Goal: Complete application form

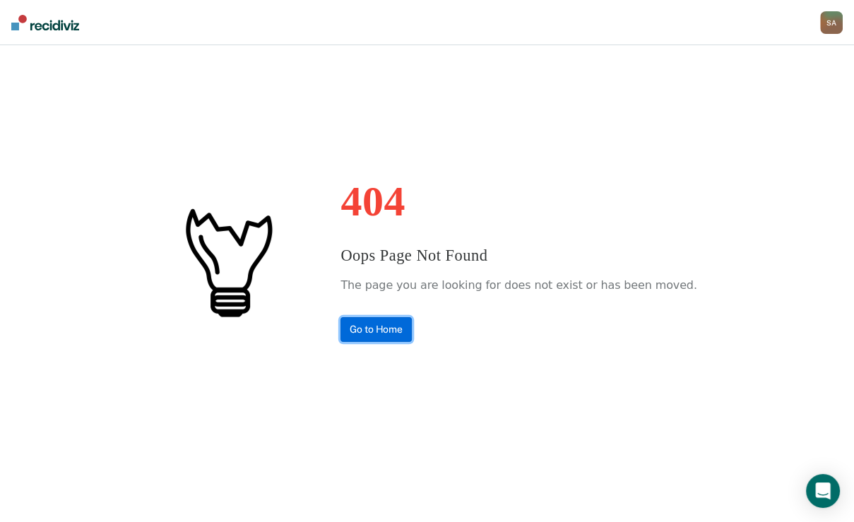
click at [380, 333] on link "Go to Home" at bounding box center [375, 329] width 71 height 25
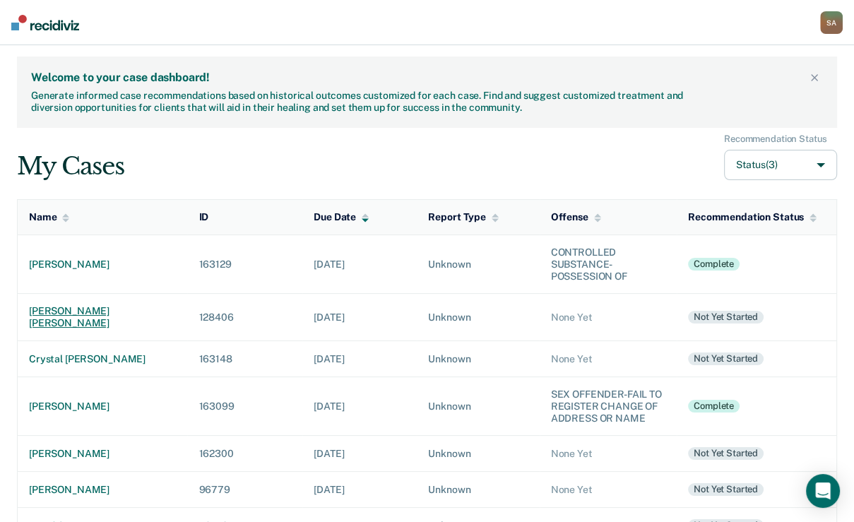
scroll to position [56, 0]
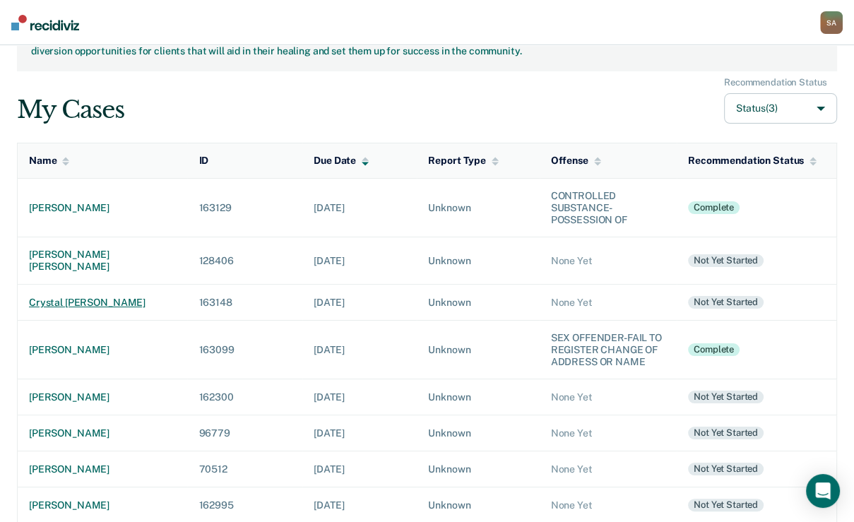
click at [71, 309] on div "crystal dawn miller" at bounding box center [102, 303] width 147 height 12
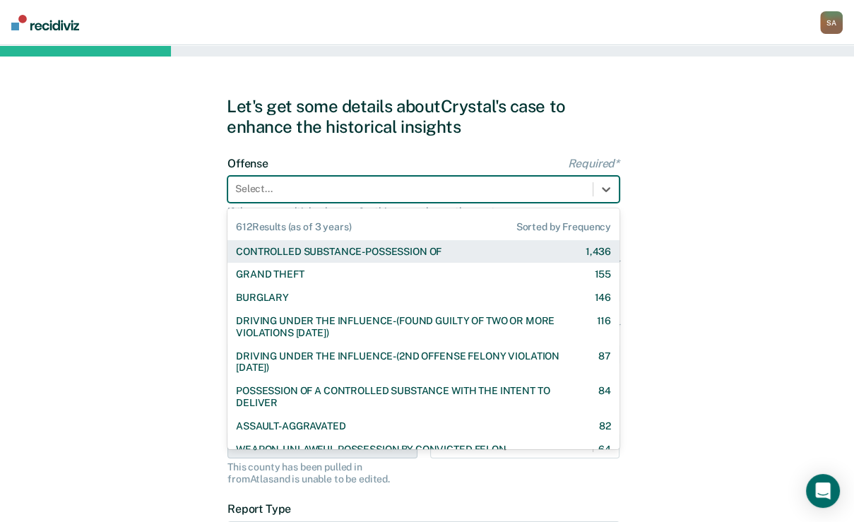
click at [322, 201] on div "Select..." at bounding box center [423, 189] width 392 height 27
click at [299, 258] on div "CONTROLLED SUBSTANCE-POSSESSION OF" at bounding box center [338, 252] width 205 height 12
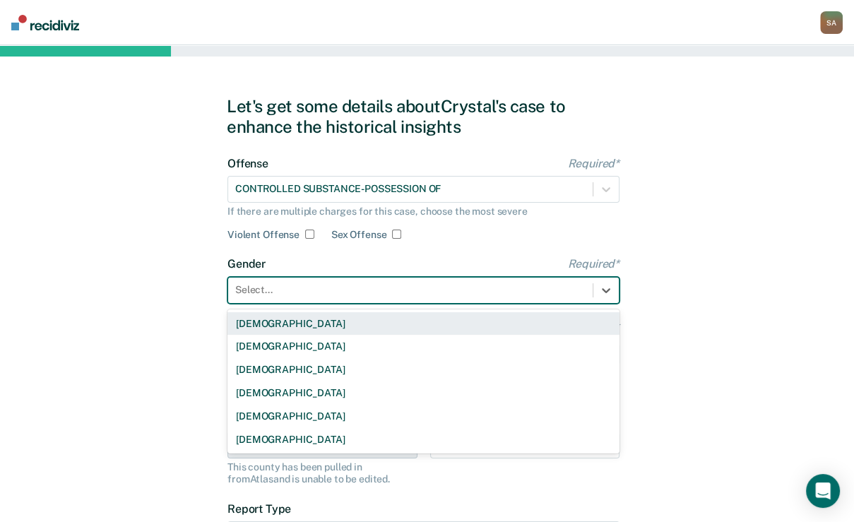
click at [324, 297] on div at bounding box center [410, 289] width 350 height 15
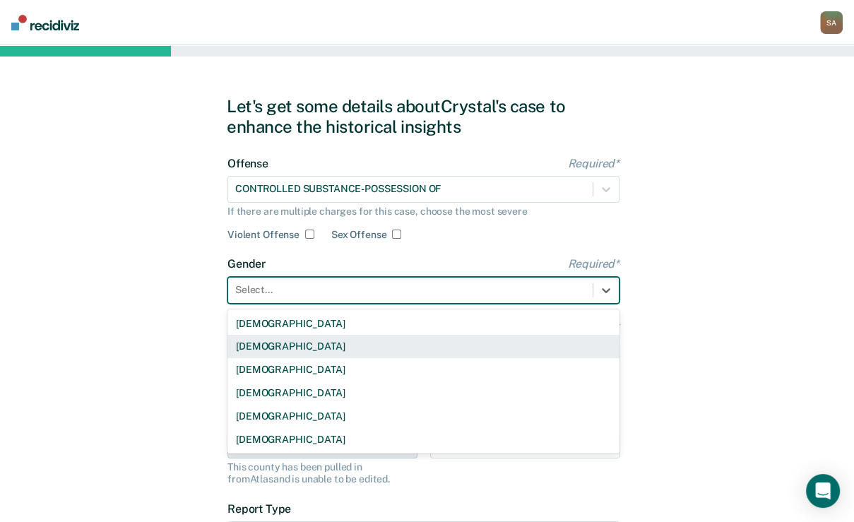
click at [304, 358] on div "Female" at bounding box center [423, 346] width 392 height 23
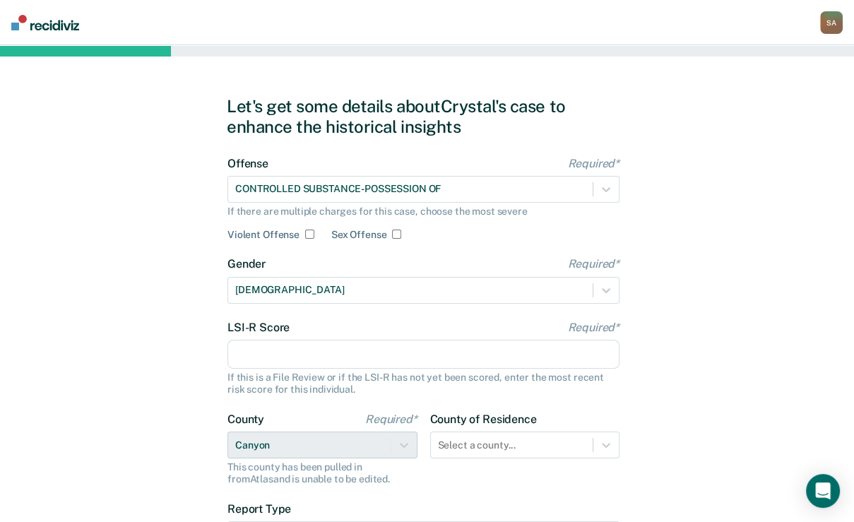
click at [306, 369] on input "LSI-R Score Required*" at bounding box center [423, 355] width 392 height 30
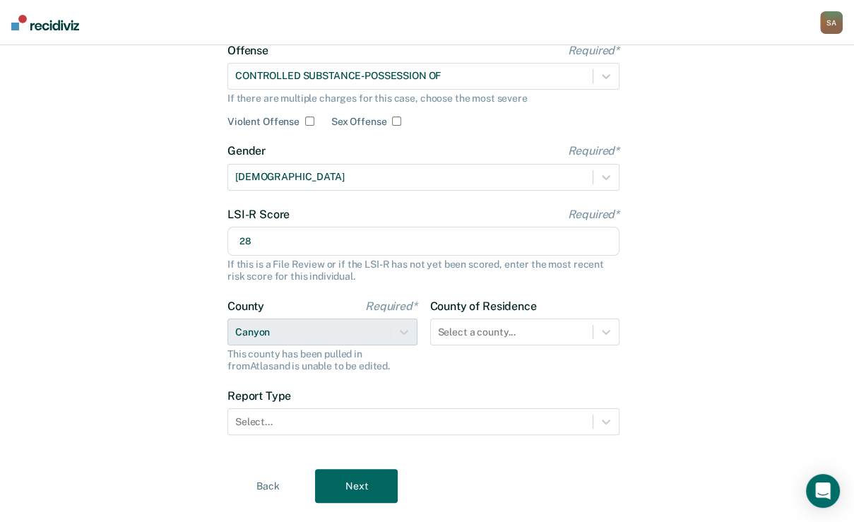
type input "28"
click at [503, 372] on div "County of Residence Select a county..." at bounding box center [525, 335] width 190 height 73
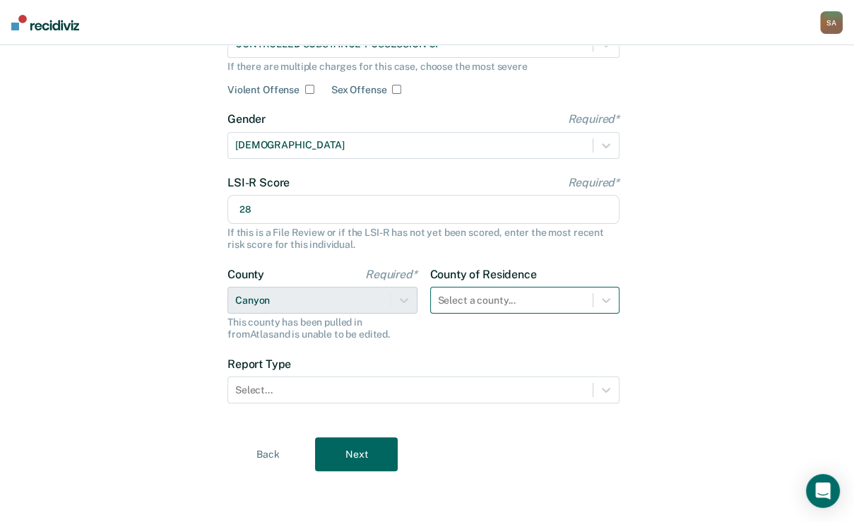
click at [503, 314] on div "Select a county..." at bounding box center [525, 300] width 190 height 27
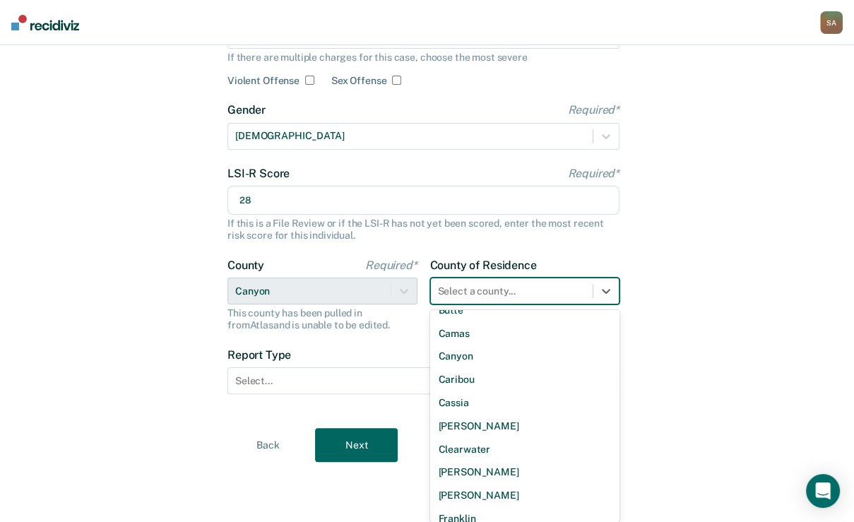
scroll to position [339, 0]
click at [493, 298] on div "Canyon" at bounding box center [525, 286] width 190 height 23
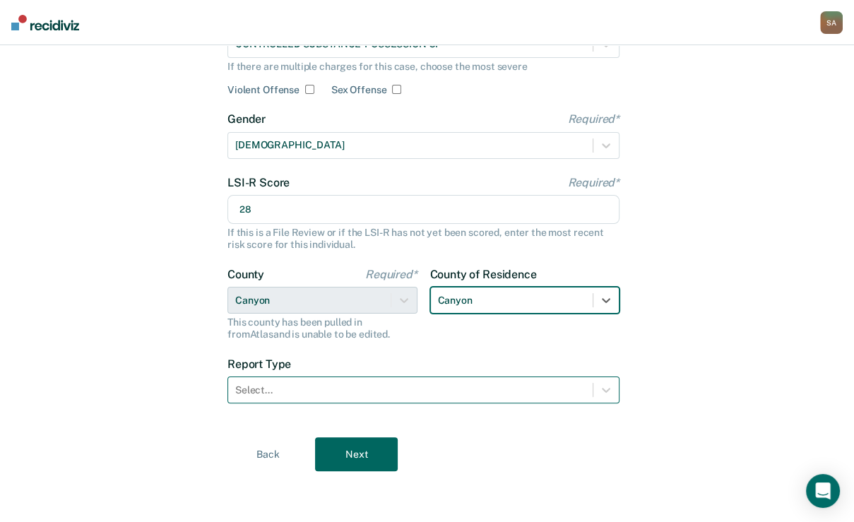
click at [411, 400] on div "Select..." at bounding box center [410, 390] width 364 height 20
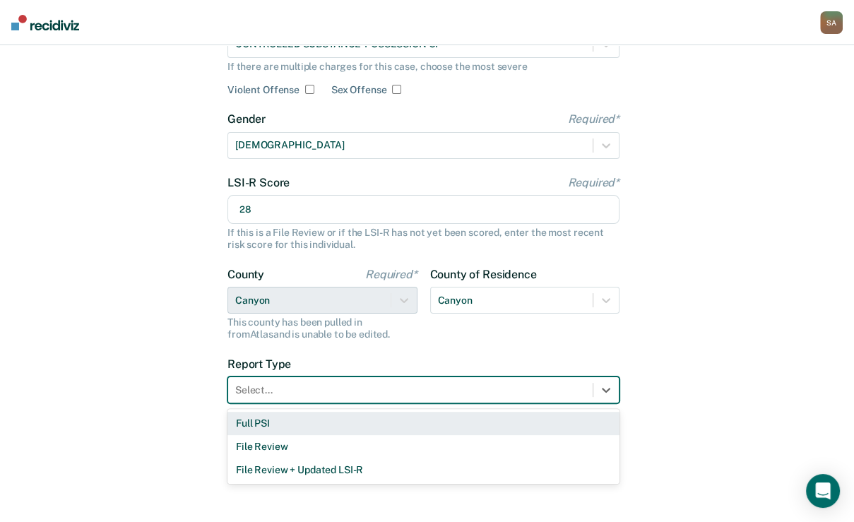
click at [378, 435] on div "Full PSI" at bounding box center [423, 423] width 392 height 23
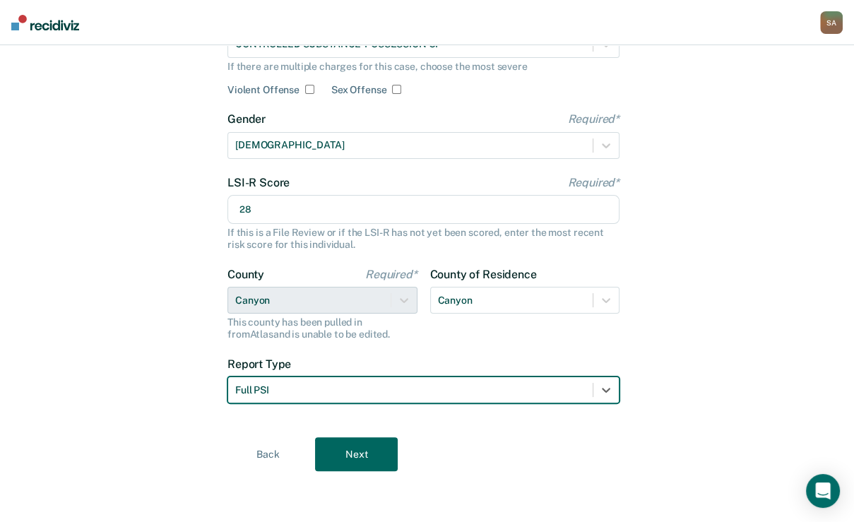
click at [354, 467] on button "Next" at bounding box center [356, 454] width 83 height 34
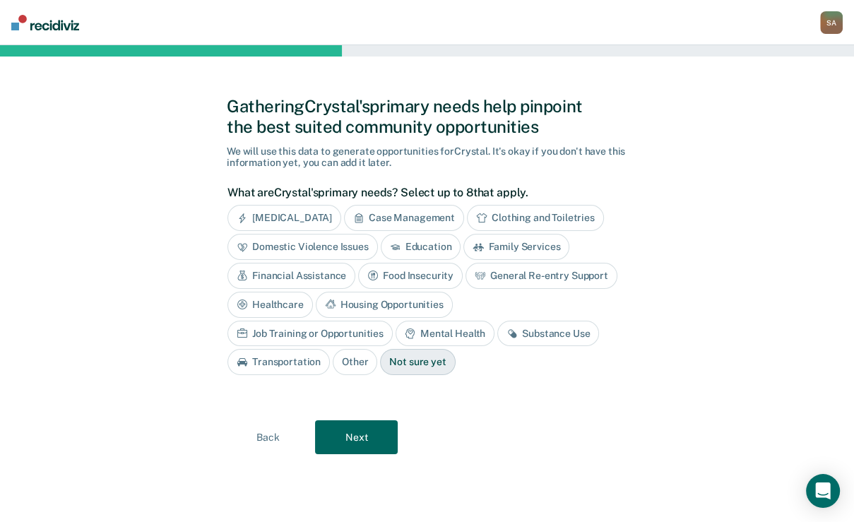
scroll to position [78, 0]
click at [467, 226] on div "Clothing and Toiletries" at bounding box center [535, 218] width 137 height 26
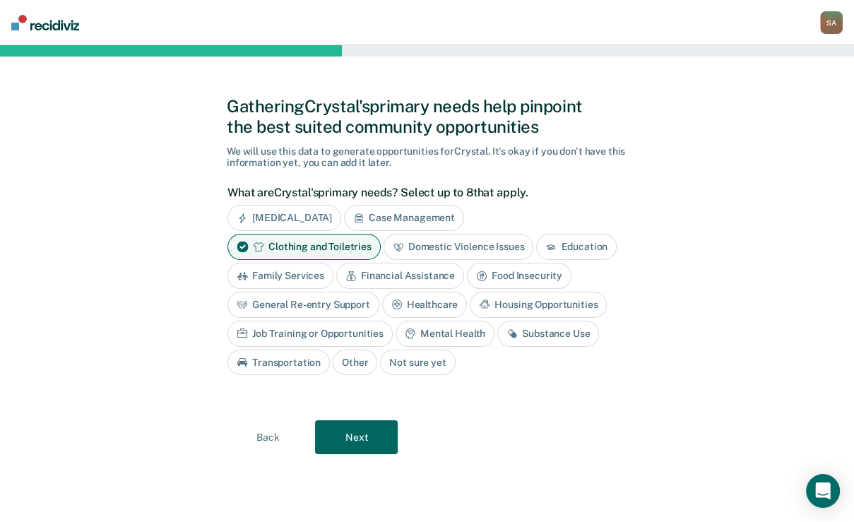
click at [464, 263] on div "Financial Assistance" at bounding box center [400, 276] width 128 height 26
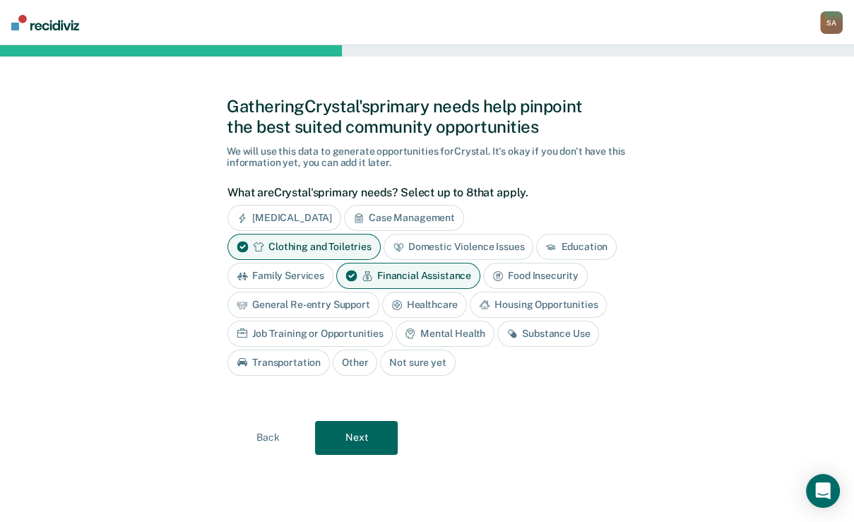
click at [483, 289] on div "Food Insecurity" at bounding box center [535, 276] width 105 height 26
click at [470, 318] on div "Housing Opportunities" at bounding box center [538, 305] width 137 height 26
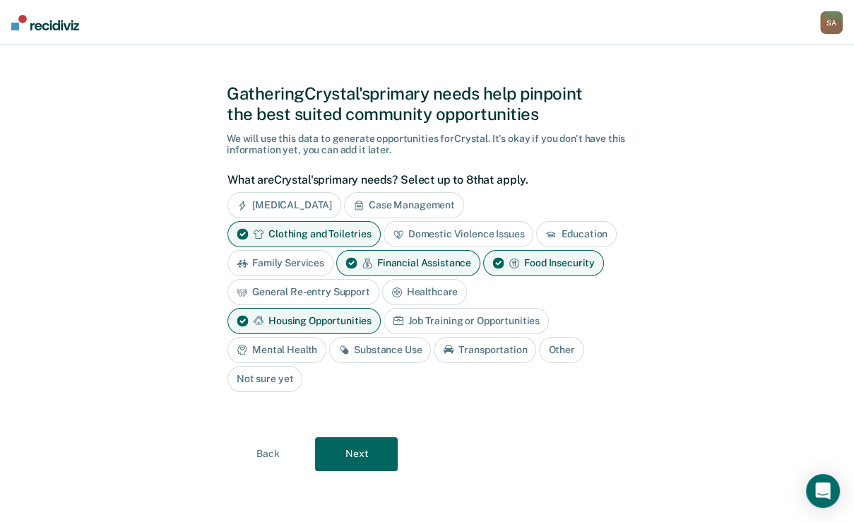
click at [326, 362] on div "Mental Health" at bounding box center [276, 350] width 99 height 26
click at [345, 363] on div "Substance Use" at bounding box center [396, 350] width 102 height 26
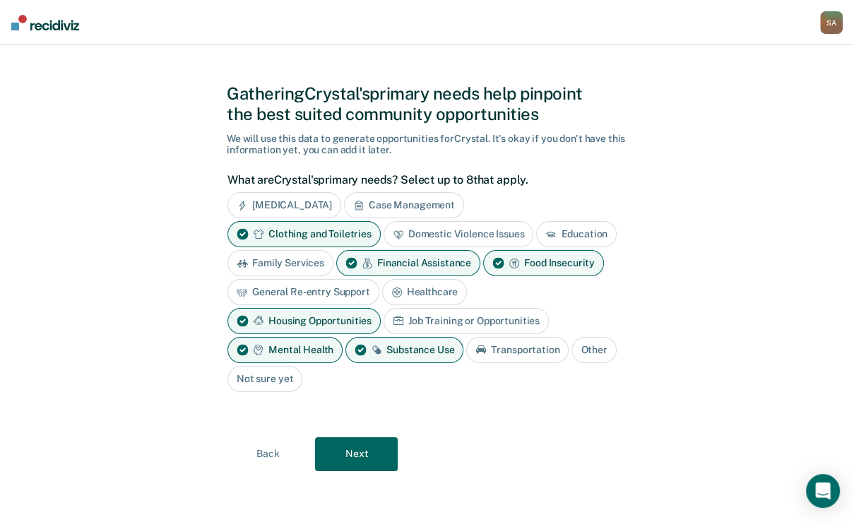
click at [347, 471] on button "Next" at bounding box center [356, 454] width 83 height 34
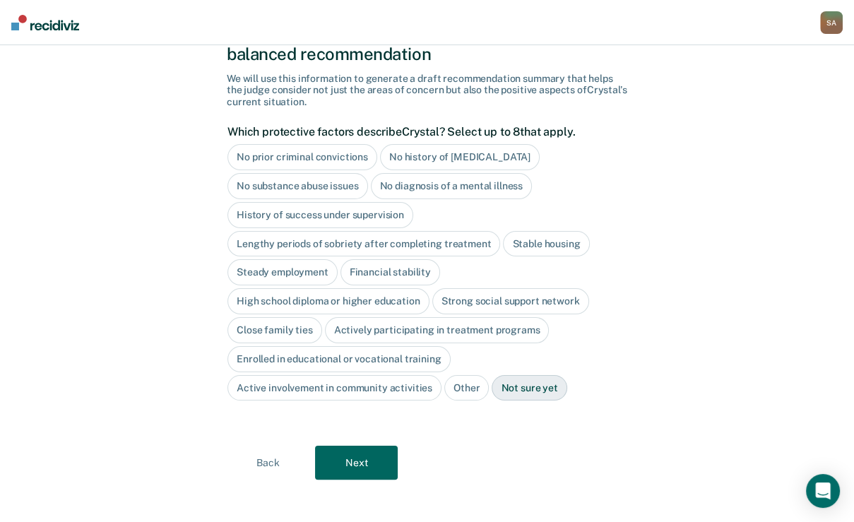
scroll to position [65, 0]
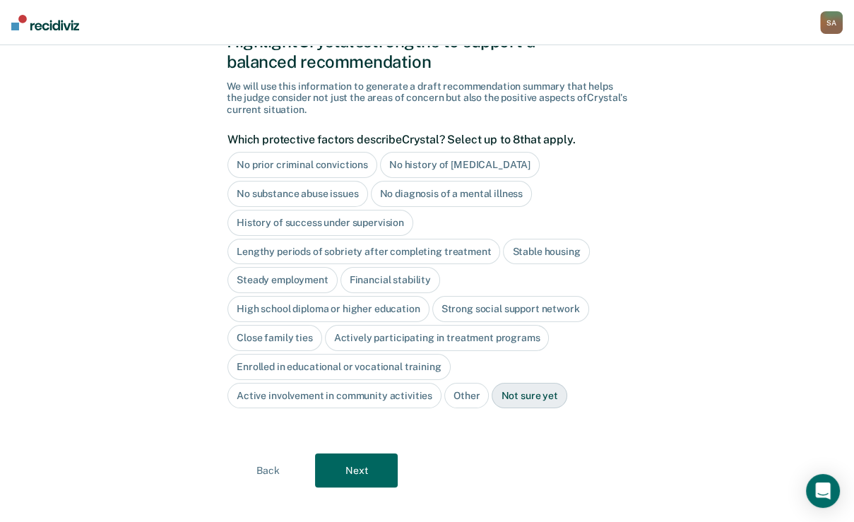
click at [482, 178] on div "No history of violent behavior" at bounding box center [460, 165] width 160 height 26
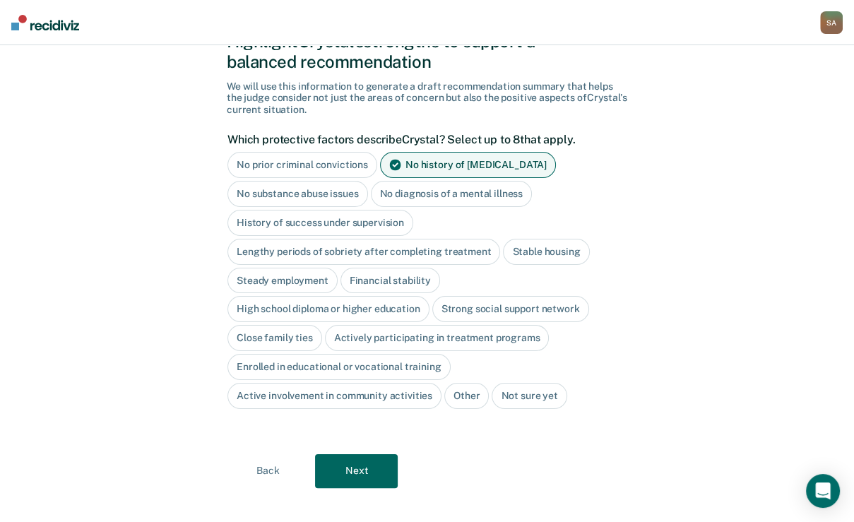
click at [373, 236] on div "History of success under supervision" at bounding box center [320, 223] width 186 height 26
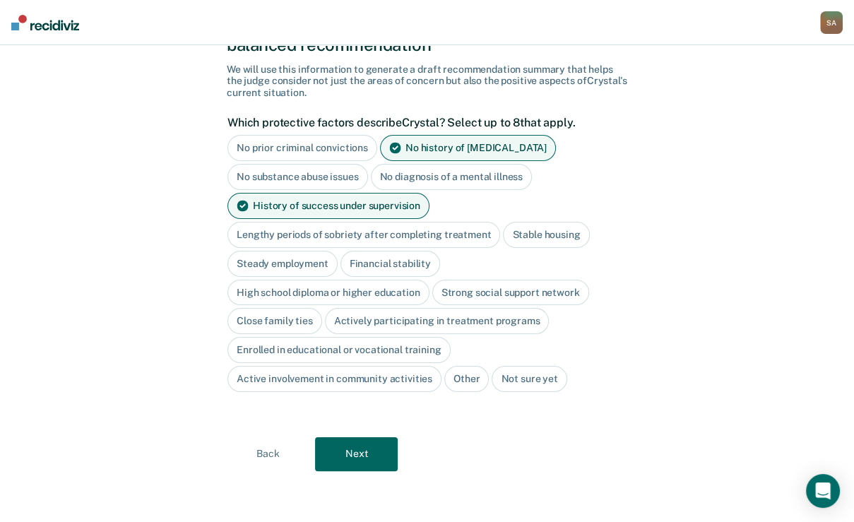
scroll to position [219, 0]
click at [366, 447] on button "Next" at bounding box center [356, 454] width 83 height 34
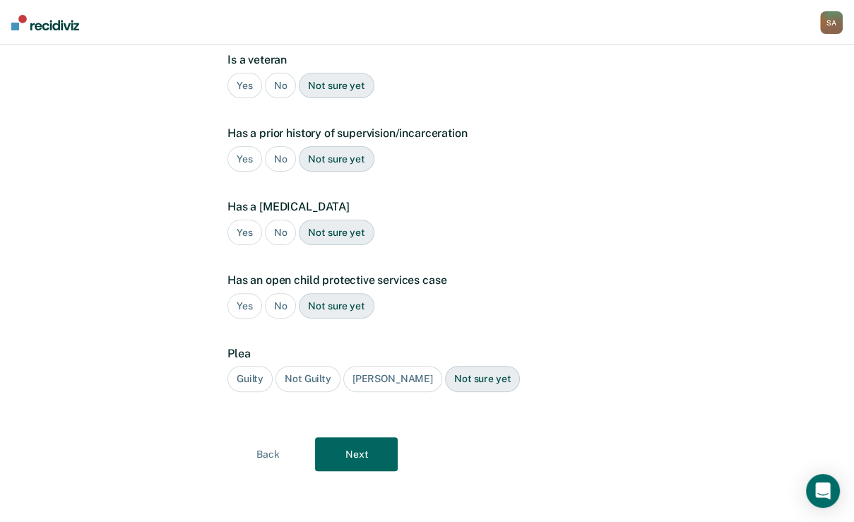
scroll to position [136, 0]
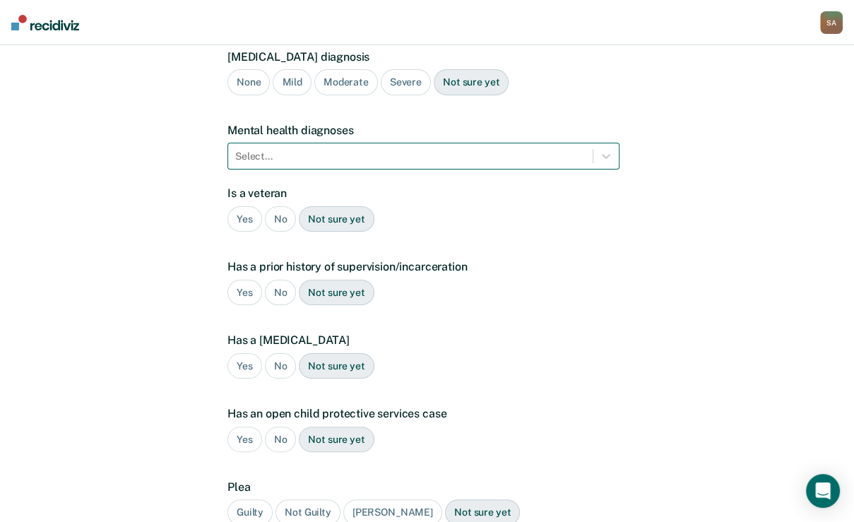
click at [302, 164] on div at bounding box center [410, 156] width 350 height 15
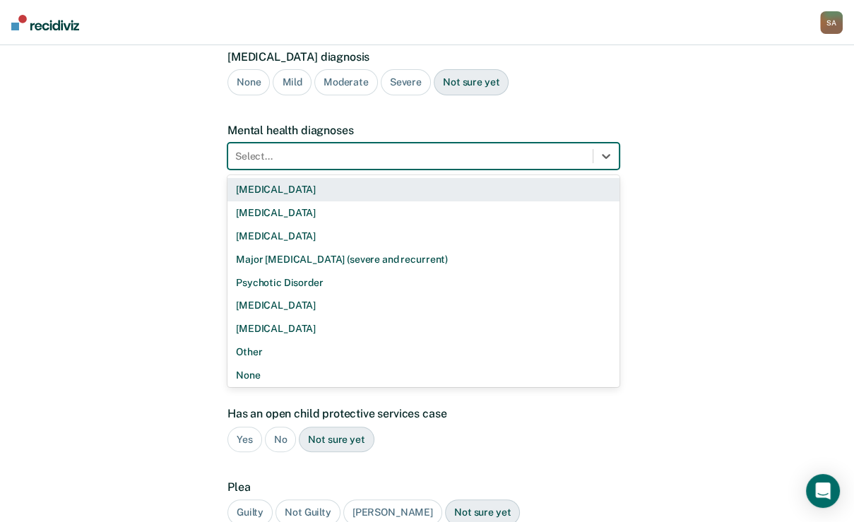
click at [407, 95] on div "Severe" at bounding box center [406, 82] width 50 height 26
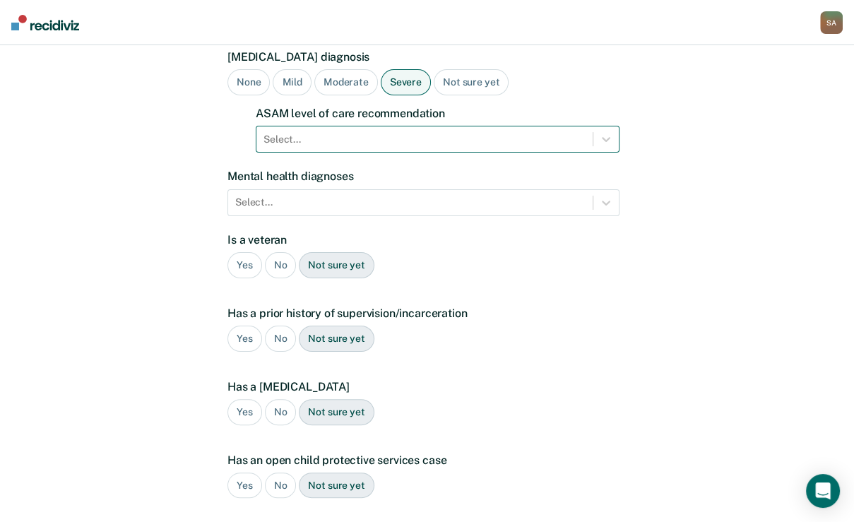
click at [345, 147] on div at bounding box center [424, 139] width 322 height 15
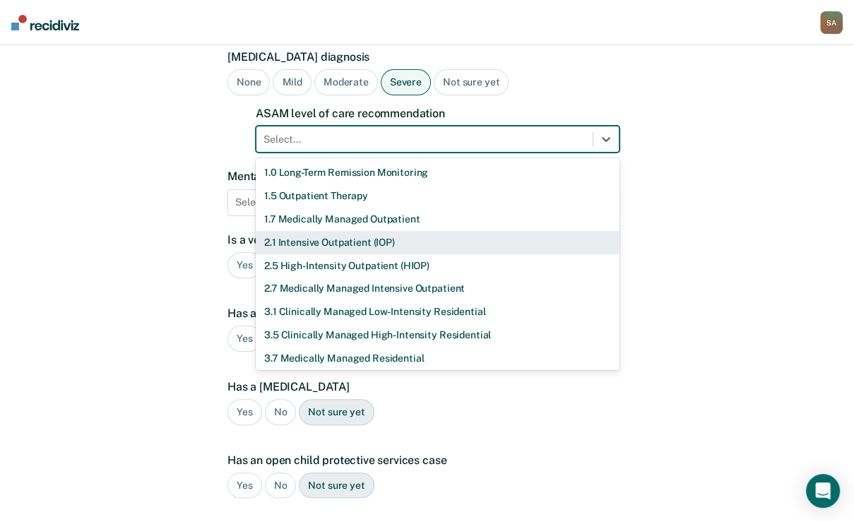
click at [311, 254] on div "2.1 Intensive Outpatient (IOP)" at bounding box center [438, 242] width 364 height 23
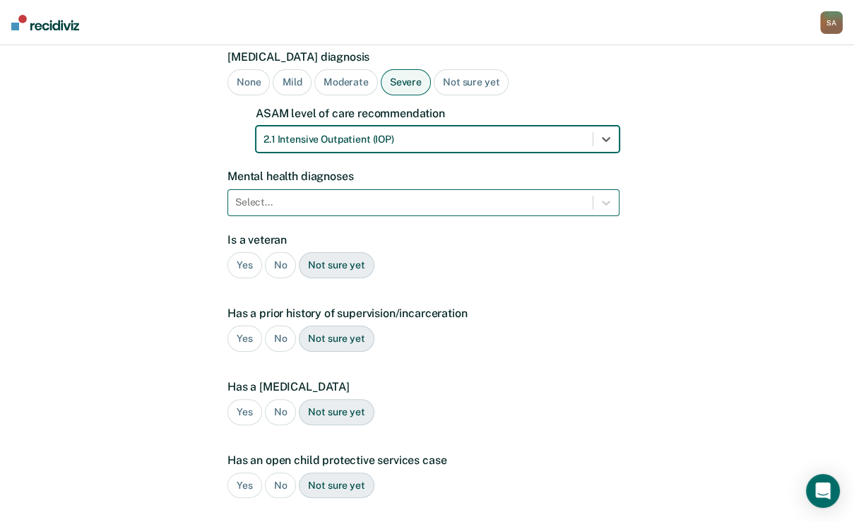
click at [316, 216] on div "Select..." at bounding box center [423, 202] width 392 height 27
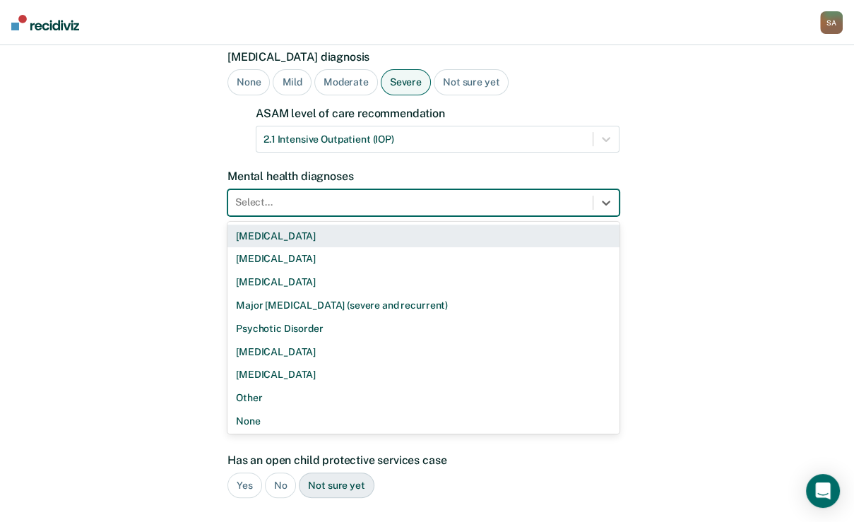
click at [449, 248] on div "Bipolar Disorder" at bounding box center [423, 236] width 392 height 23
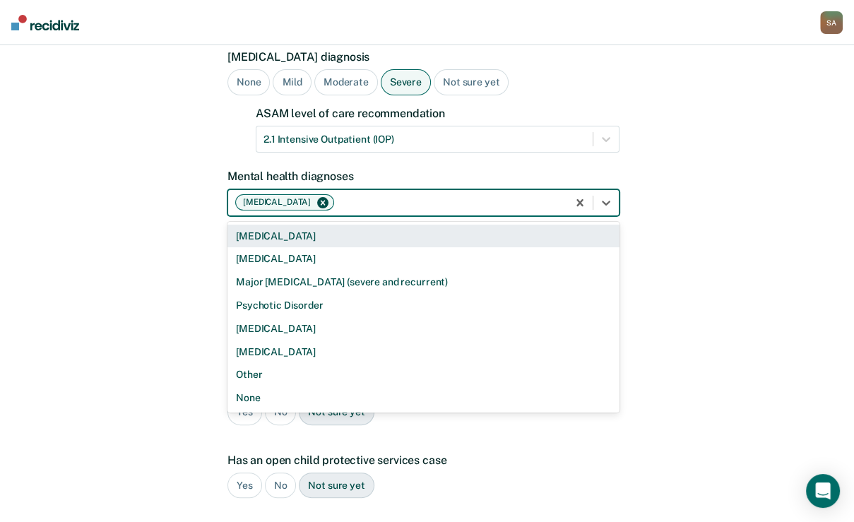
click at [492, 210] on div at bounding box center [448, 202] width 223 height 15
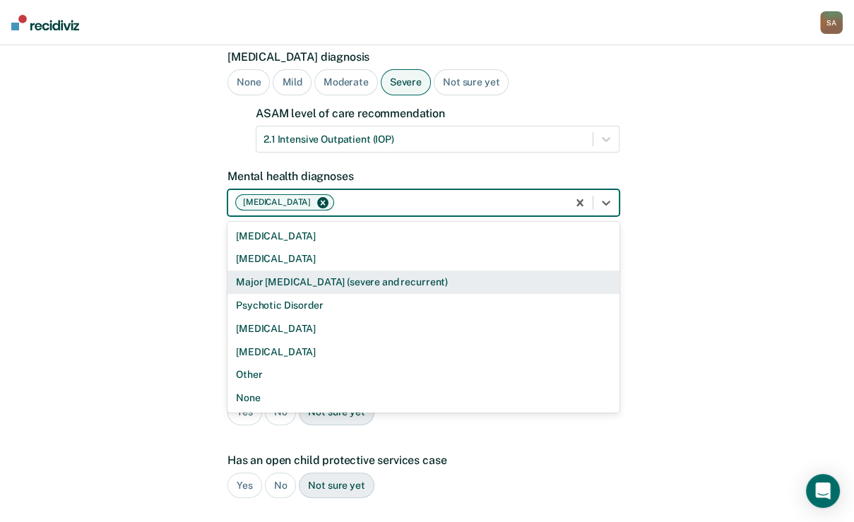
scroll to position [3, 0]
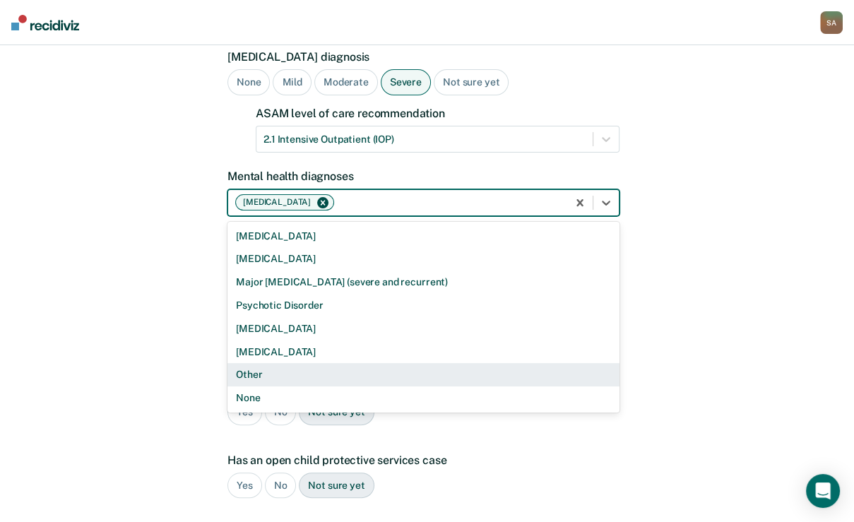
click at [262, 386] on div "Other" at bounding box center [423, 374] width 392 height 23
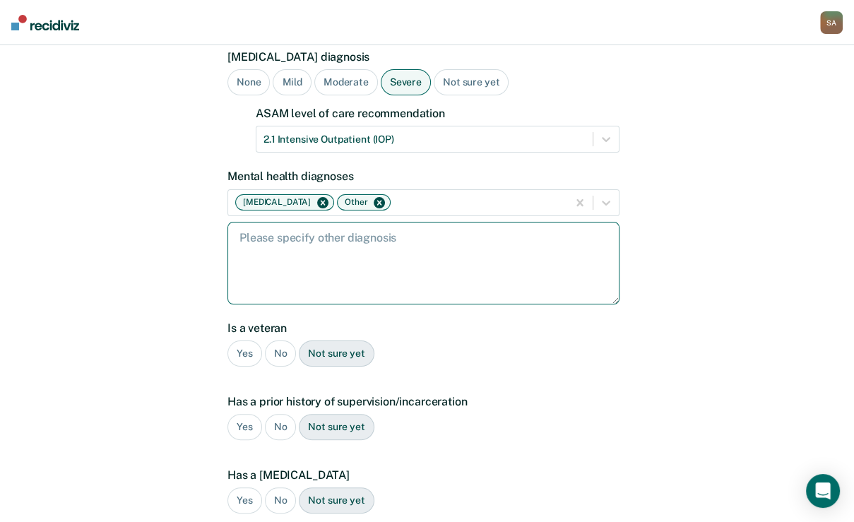
click at [381, 296] on textarea at bounding box center [423, 263] width 392 height 83
type textarea "Adhd and anxiety"
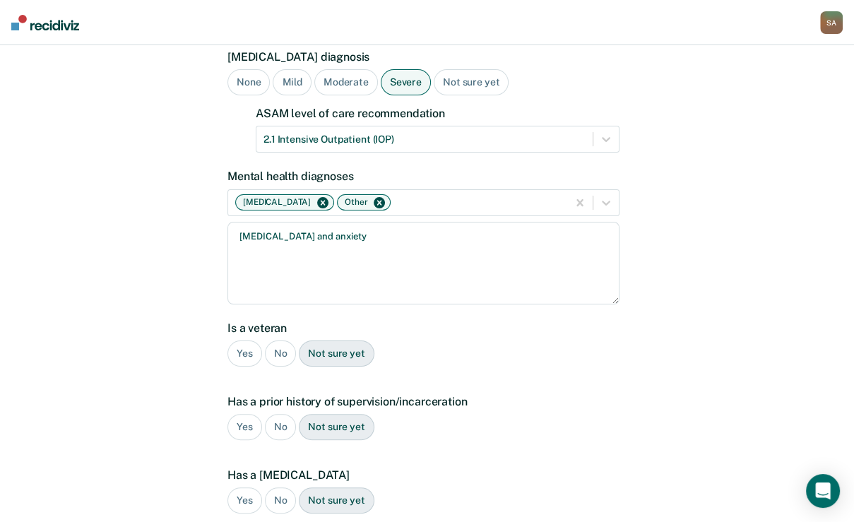
click at [285, 366] on div "No" at bounding box center [281, 353] width 32 height 26
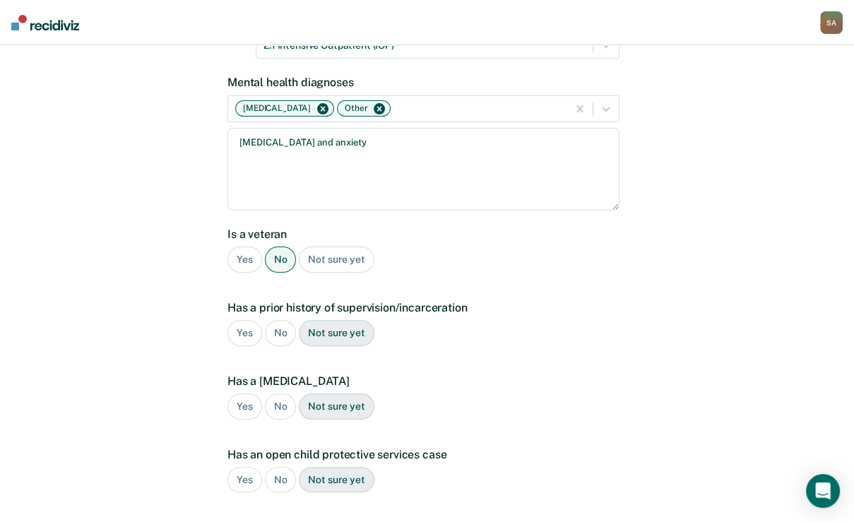
scroll to position [249, 0]
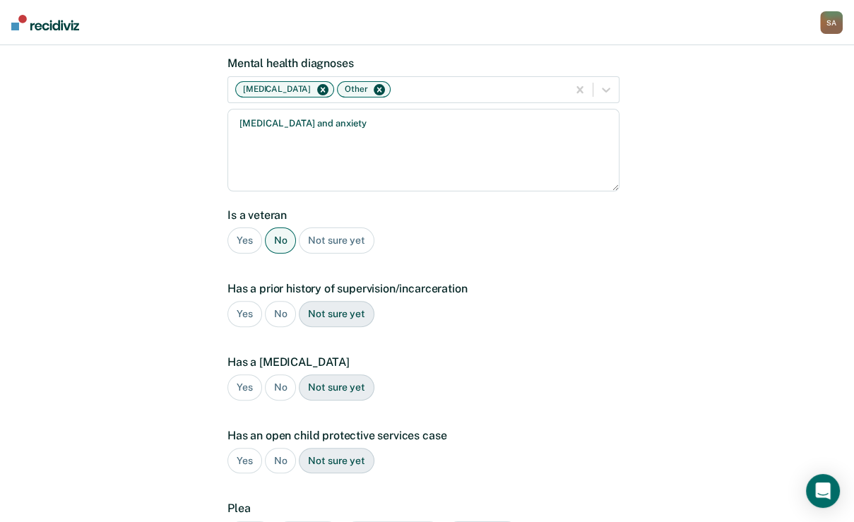
click at [243, 327] on div "Yes" at bounding box center [244, 314] width 35 height 26
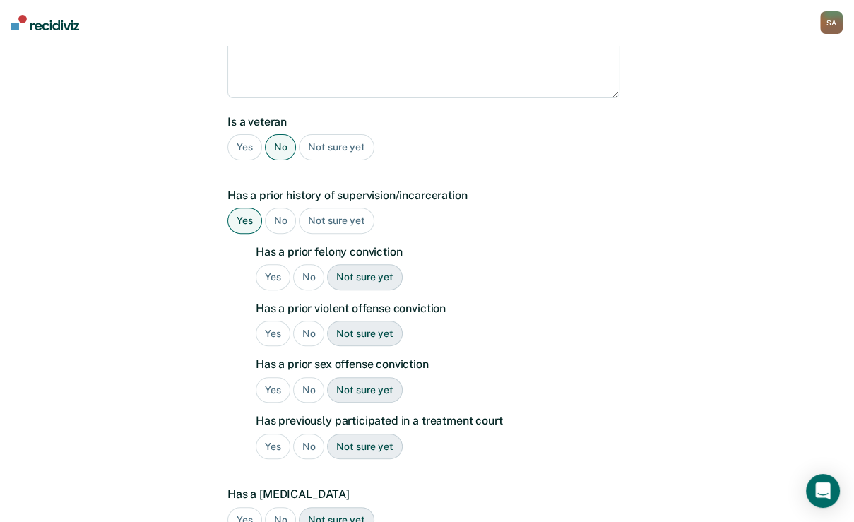
scroll to position [362, 0]
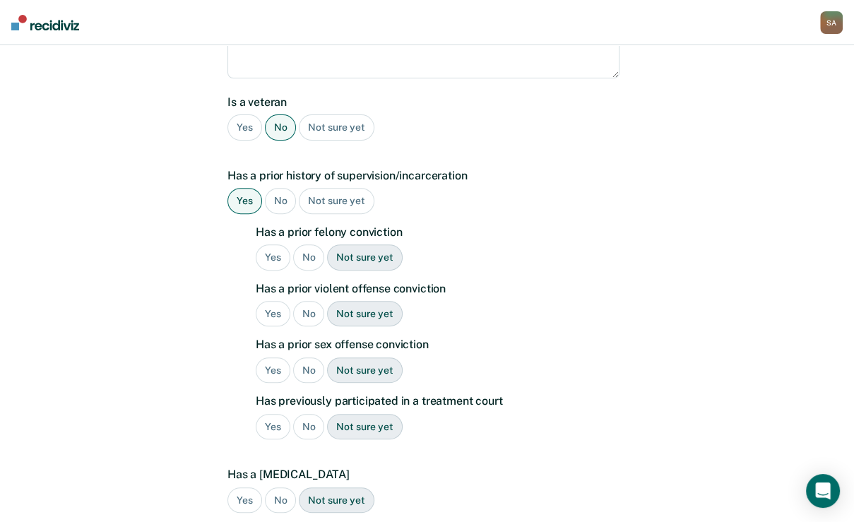
click at [314, 270] on div "No" at bounding box center [309, 257] width 32 height 26
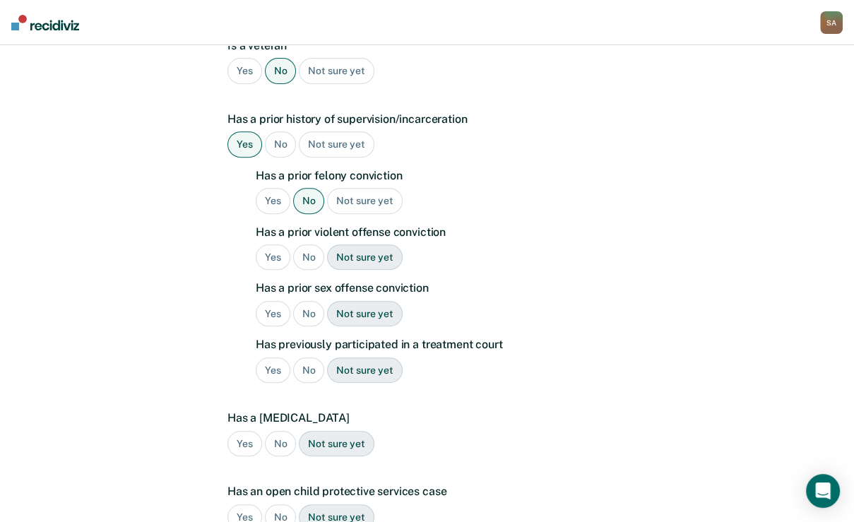
click at [312, 270] on div "No" at bounding box center [309, 257] width 32 height 26
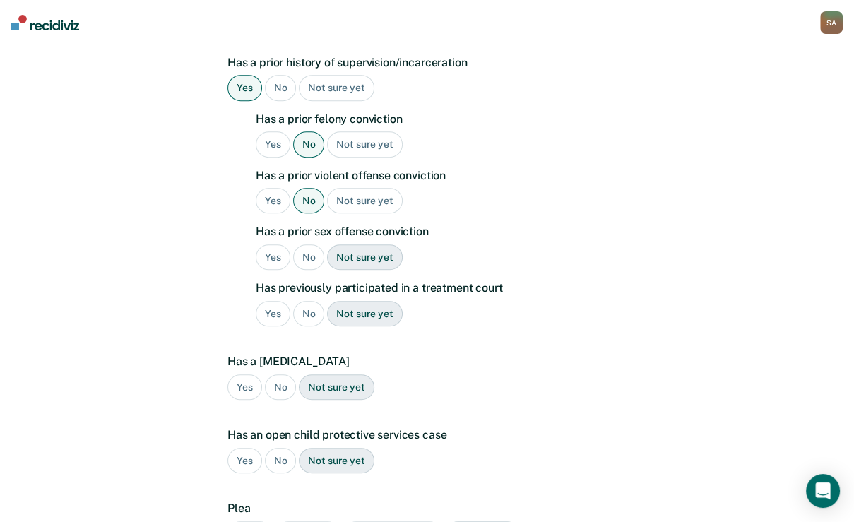
click at [312, 270] on div "No" at bounding box center [309, 257] width 32 height 26
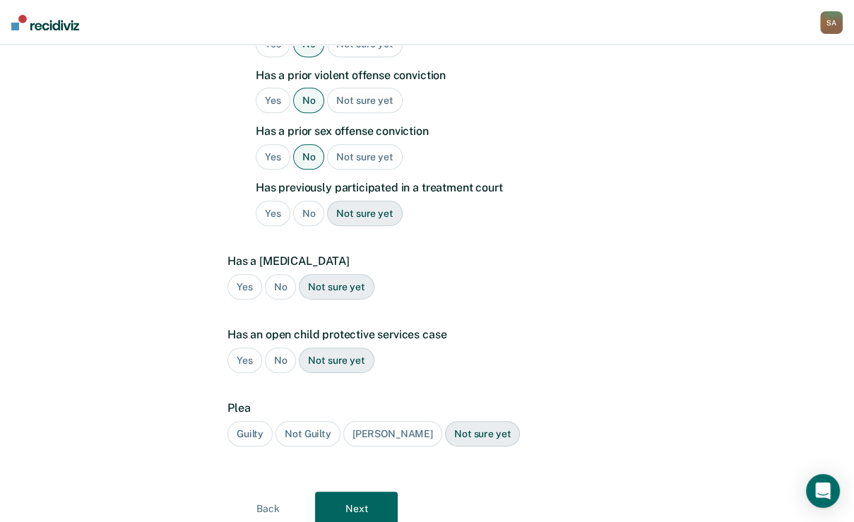
scroll to position [587, 0]
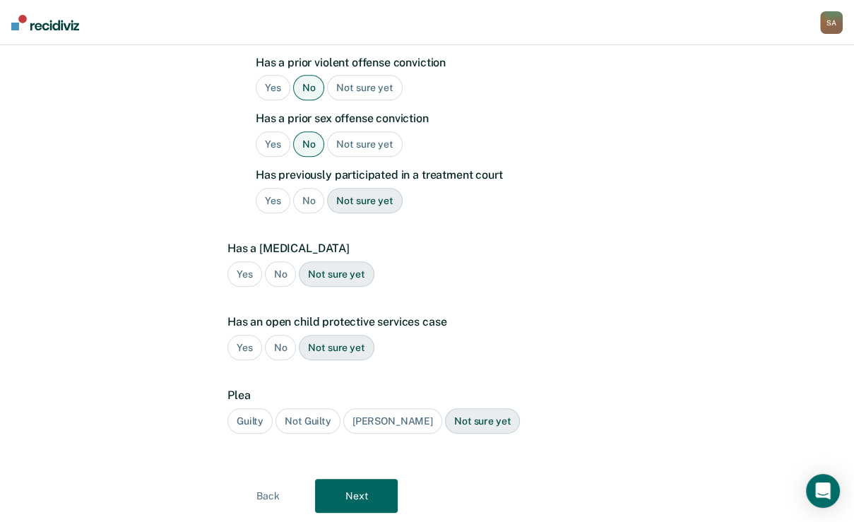
click at [316, 214] on div "No" at bounding box center [309, 201] width 32 height 26
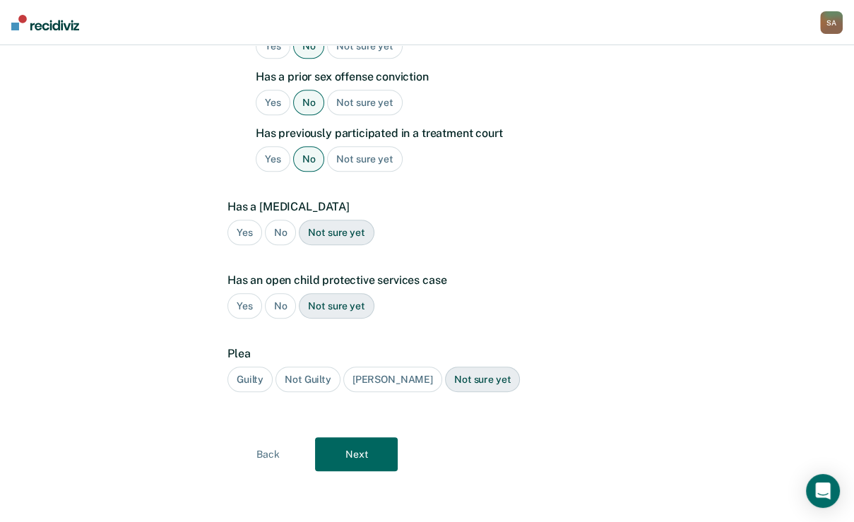
click at [290, 246] on div "No" at bounding box center [281, 233] width 32 height 26
click at [284, 311] on div "No" at bounding box center [281, 306] width 32 height 26
click at [253, 373] on div "Guilty" at bounding box center [249, 379] width 45 height 26
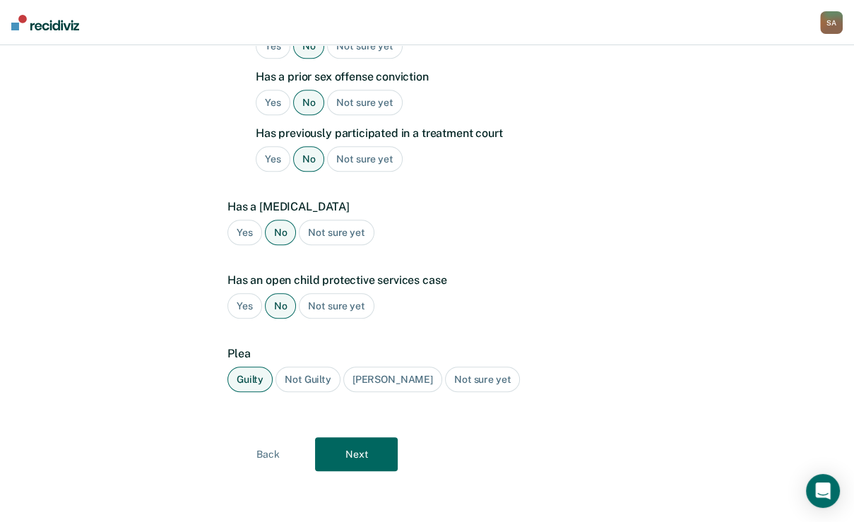
click at [374, 460] on button "Next" at bounding box center [356, 454] width 83 height 34
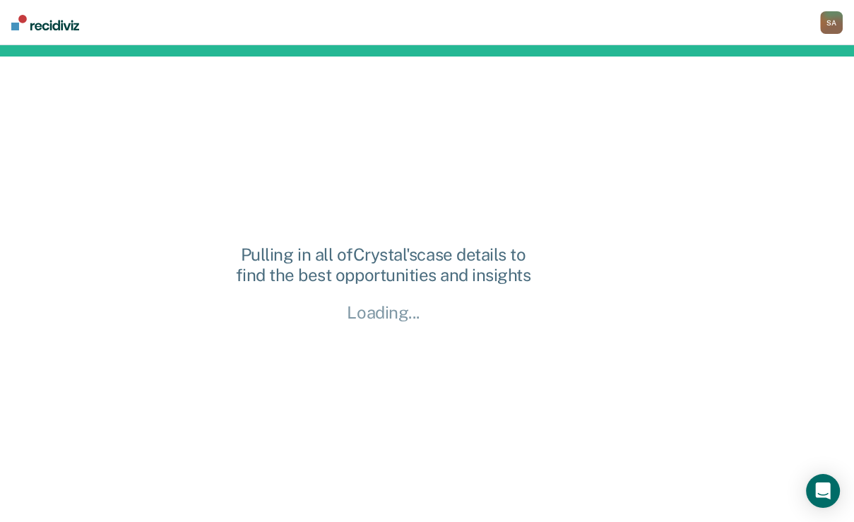
scroll to position [11, 0]
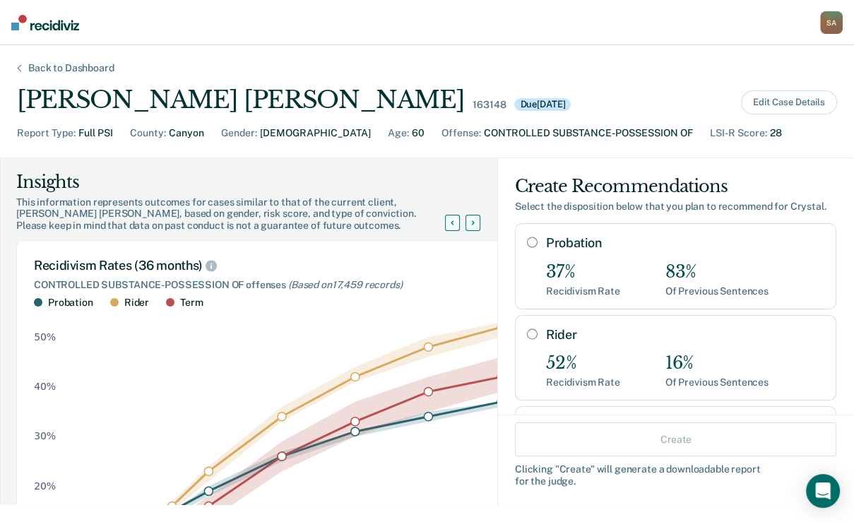
click at [515, 297] on div "Probation 37% Recidivism Rate 83% Of Previous Sentences" at bounding box center [675, 265] width 321 height 85
radio input "true"
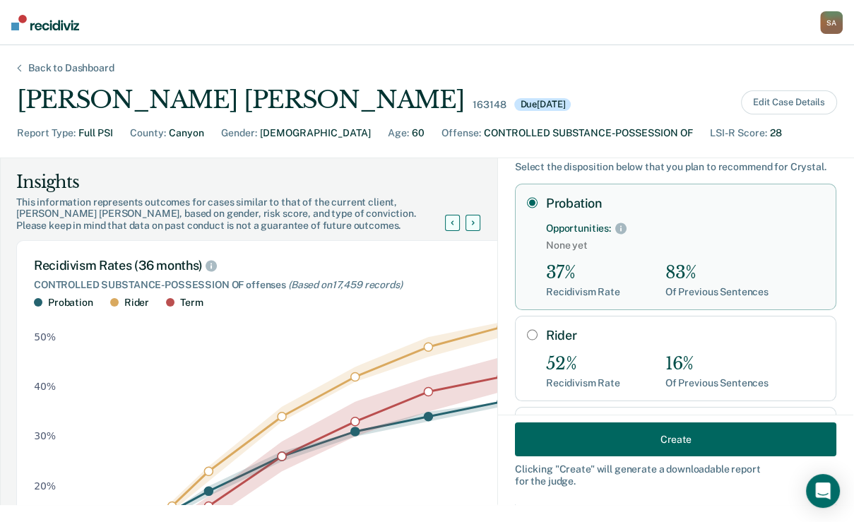
scroll to position [56, 0]
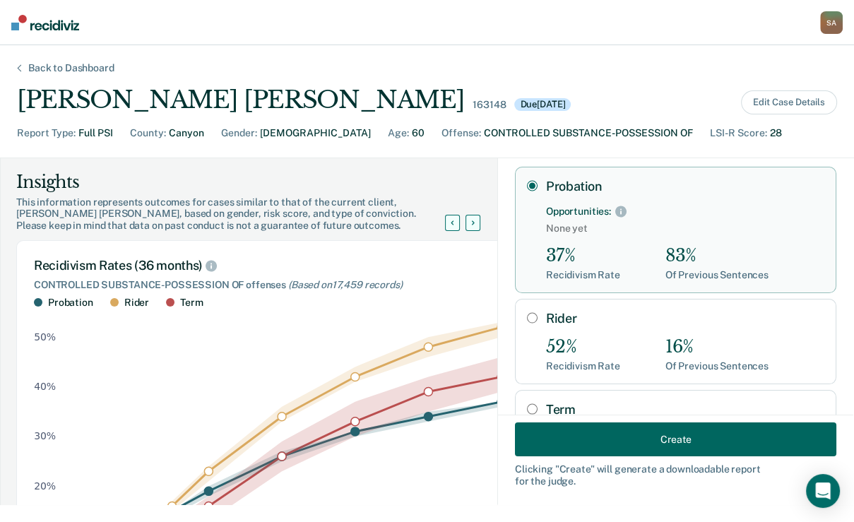
click at [572, 429] on button "Create" at bounding box center [675, 439] width 321 height 34
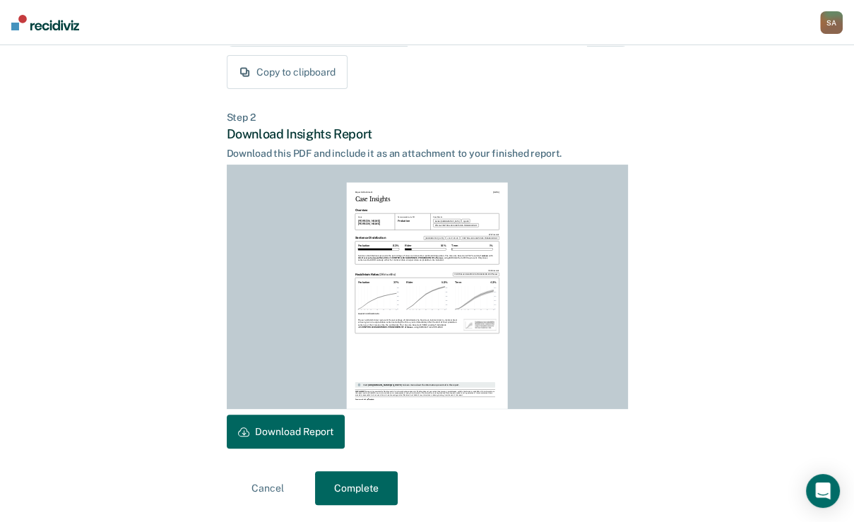
scroll to position [369, 0]
drag, startPoint x: 340, startPoint y: 427, endPoint x: 668, endPoint y: 232, distance: 382.2
click at [340, 427] on button "Download Report" at bounding box center [286, 431] width 118 height 34
click at [359, 489] on button "Complete" at bounding box center [356, 488] width 83 height 34
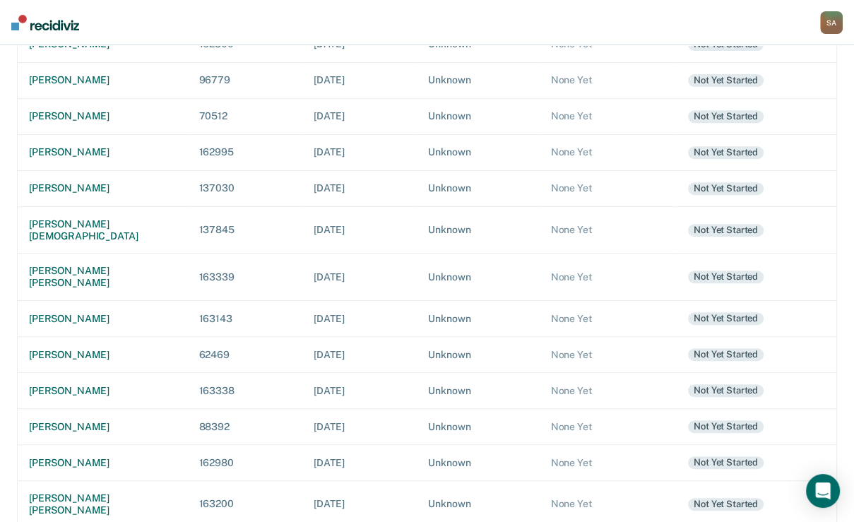
scroll to position [452, 0]
